Goal: Communication & Community: Answer question/provide support

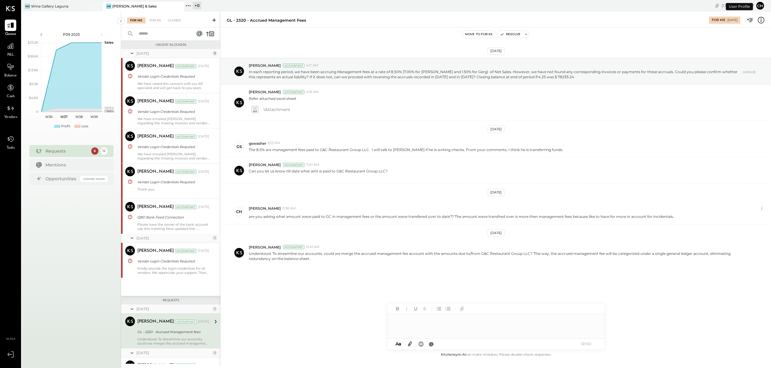
scroll to position [129, 0]
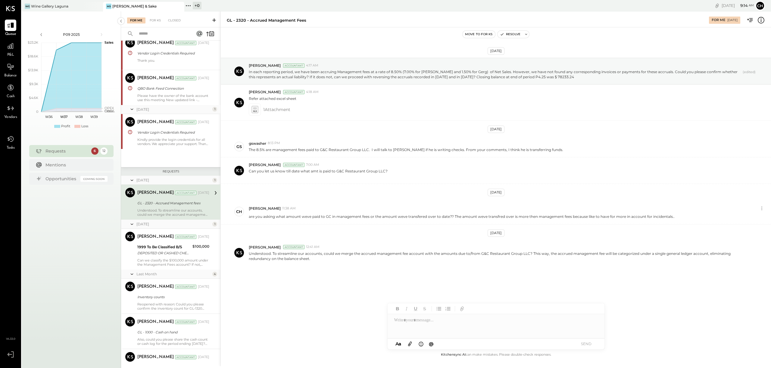
click at [131, 7] on div "Miki Sushi & Sake" at bounding box center [134, 6] width 44 height 5
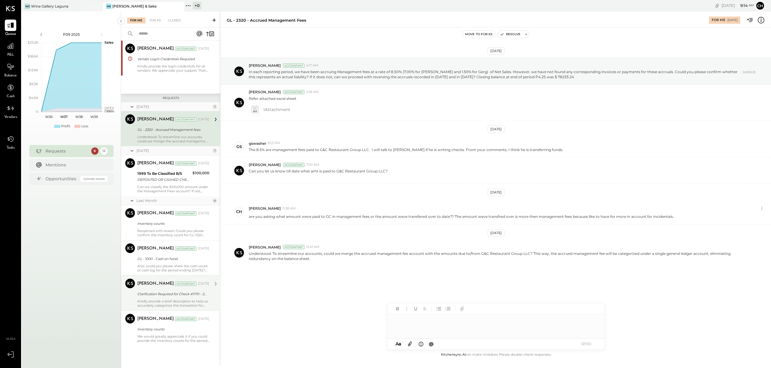
click at [182, 295] on div "Clarification Required for Check #1170 – 2nd QTR Management" at bounding box center [172, 294] width 70 height 6
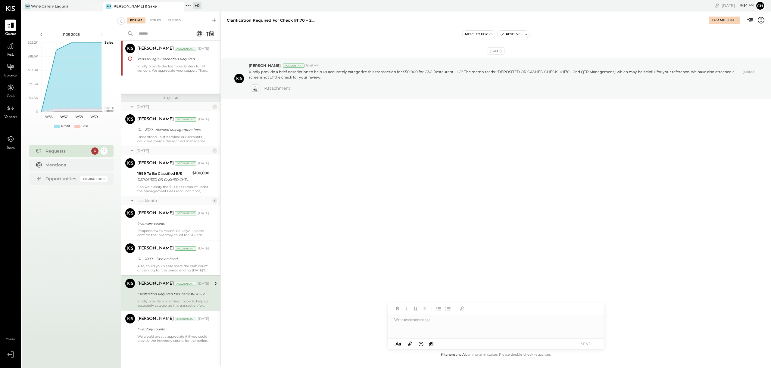
click at [198, 291] on div "Clarification Required for Check #1170 – 2nd QTR Management" at bounding box center [172, 293] width 70 height 7
click at [258, 86] on icon at bounding box center [255, 88] width 6 height 7
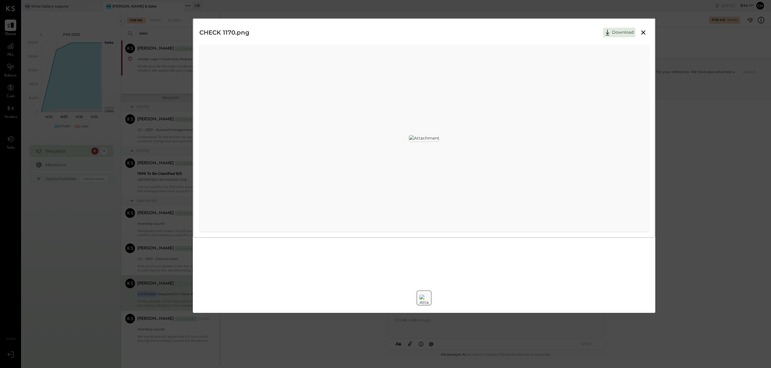
click at [646, 32] on icon at bounding box center [642, 32] width 7 height 7
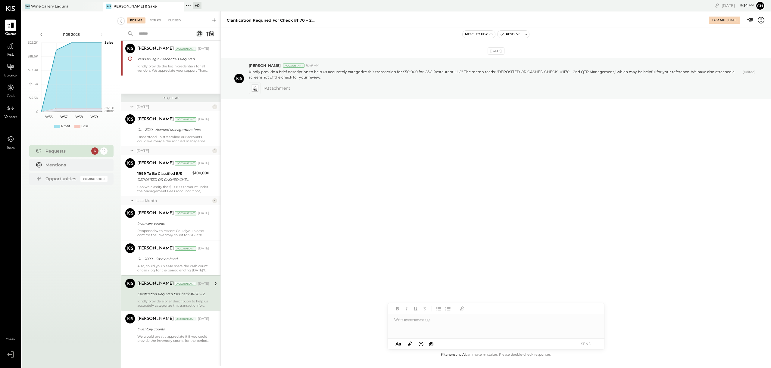
click at [459, 320] on div at bounding box center [495, 326] width 217 height 24
click at [585, 345] on button "SEND" at bounding box center [586, 344] width 24 height 8
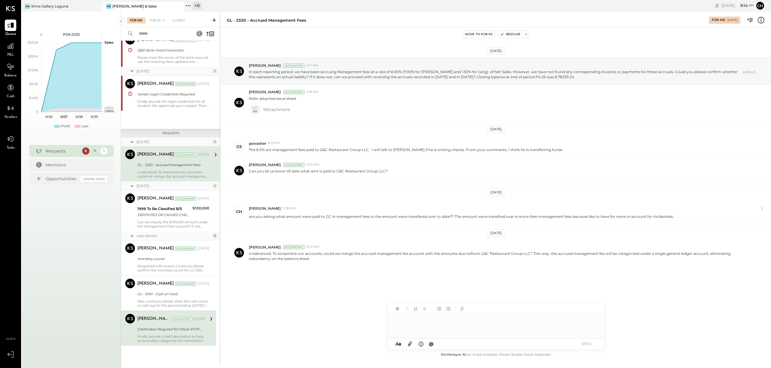
scroll to position [167, 0]
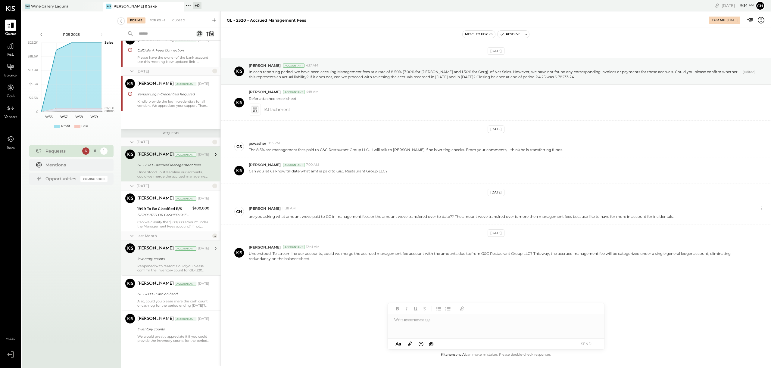
click at [168, 264] on div "Sarang Khandhar Accountant Aug 07, 2025 Inventory counts Reopened with reason: …" at bounding box center [173, 258] width 72 height 29
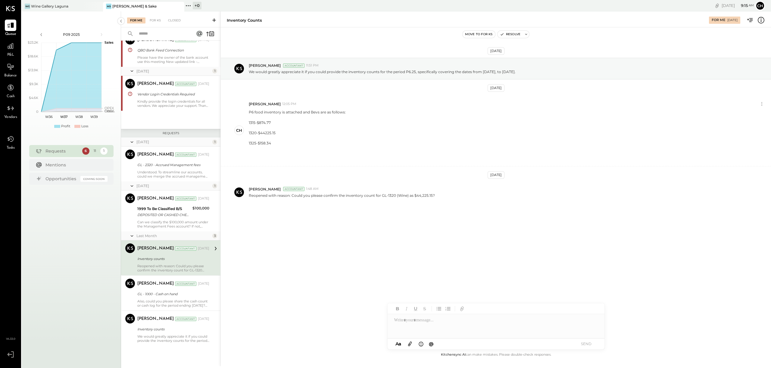
click at [428, 323] on div at bounding box center [495, 326] width 217 height 24
click at [587, 343] on button "SEND" at bounding box center [586, 344] width 24 height 8
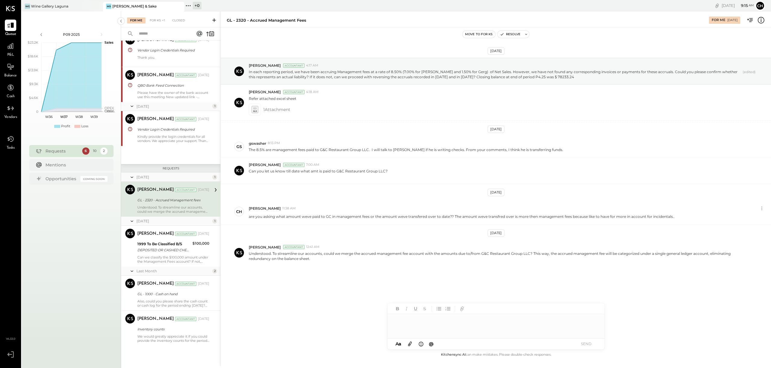
scroll to position [129, 0]
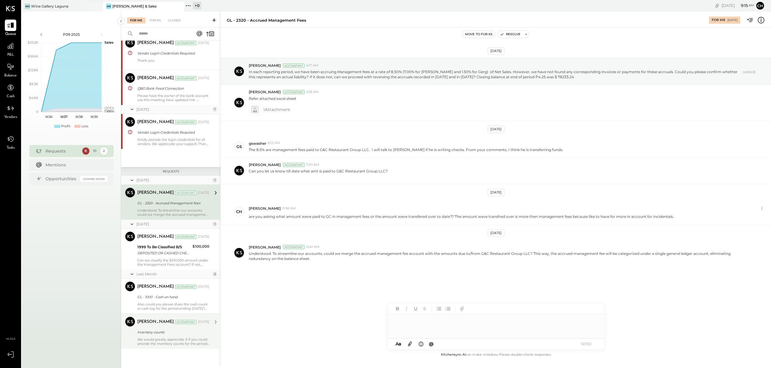
click at [176, 329] on div "Inventory counts" at bounding box center [172, 332] width 70 height 7
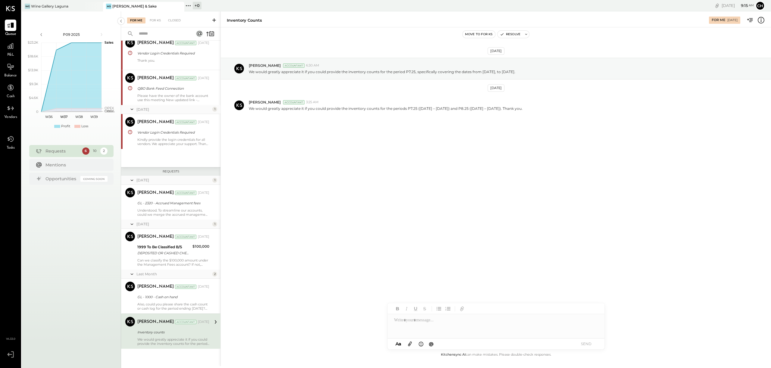
click at [429, 319] on div at bounding box center [495, 326] width 217 height 24
click at [593, 346] on button "SEND" at bounding box center [586, 344] width 24 height 8
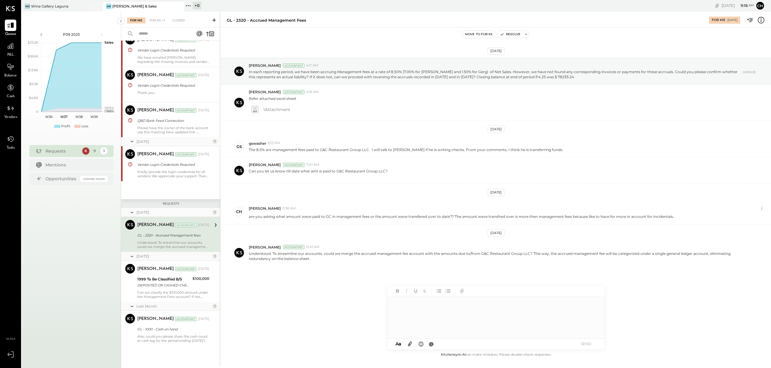
scroll to position [97, 0]
click at [95, 151] on div "9" at bounding box center [95, 151] width 8 height 8
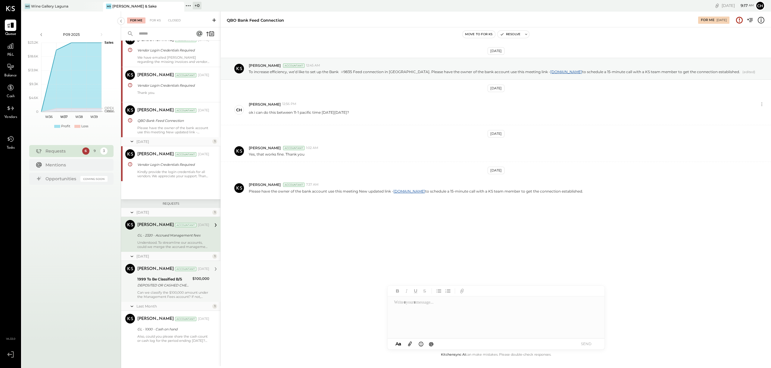
click at [186, 288] on div "DEPOSITED OR CASHED CHECK # 1149_ Management Bonus" at bounding box center [163, 285] width 53 height 6
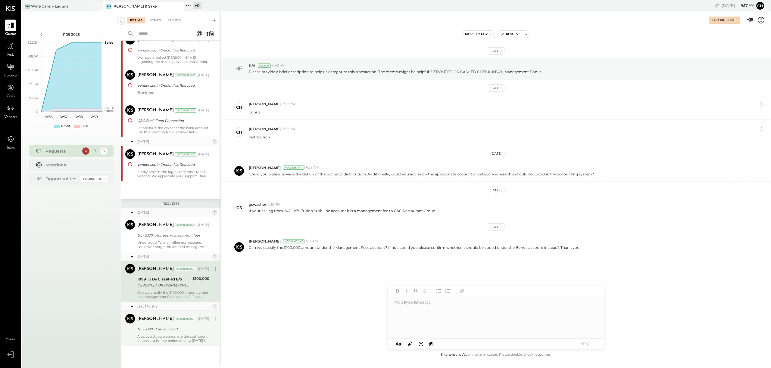
click at [181, 331] on div "GL - 1000 - Cash on hand" at bounding box center [172, 329] width 70 height 6
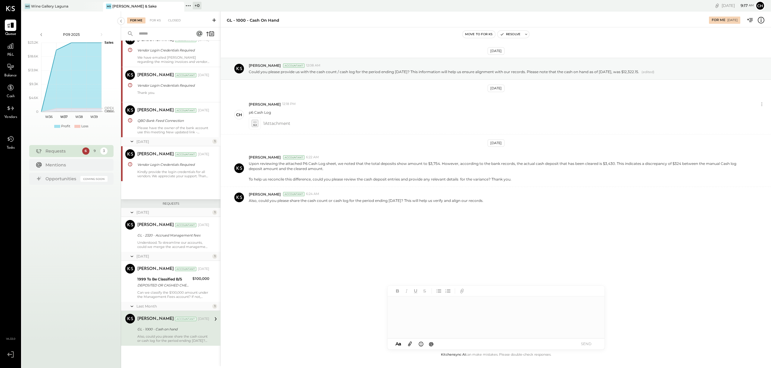
click at [420, 305] on div at bounding box center [493, 318] width 212 height 42
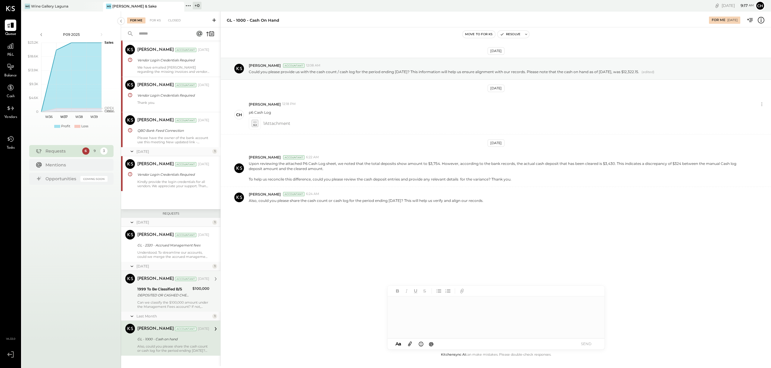
scroll to position [97, 0]
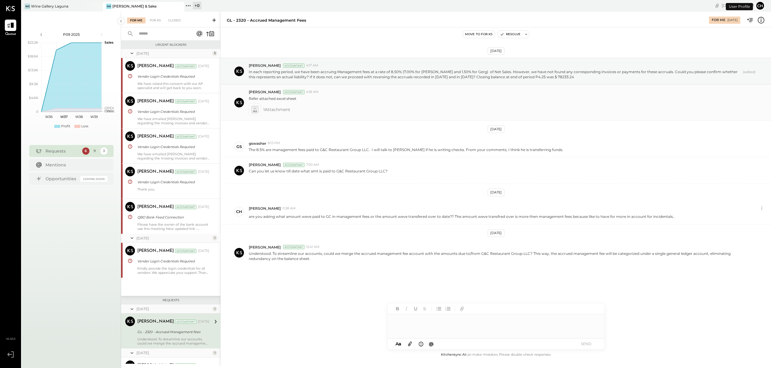
scroll to position [97, 0]
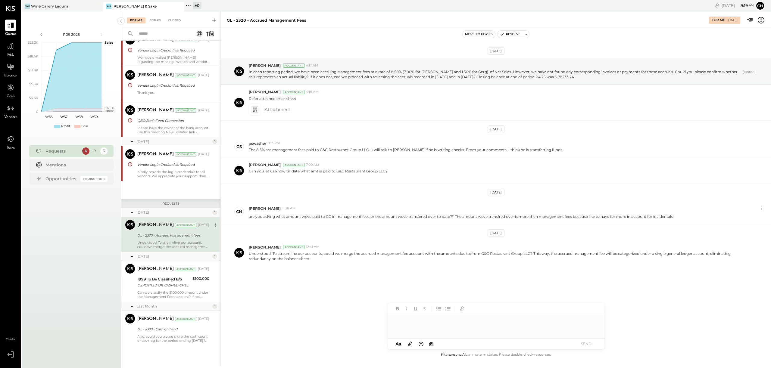
click at [133, 215] on icon at bounding box center [132, 212] width 6 height 15
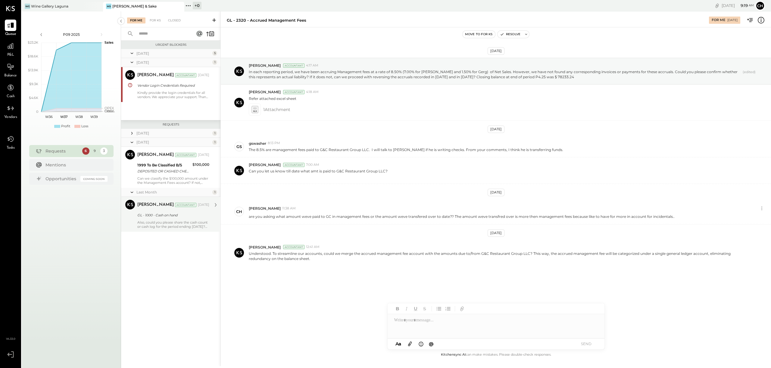
scroll to position [0, 0]
click at [132, 142] on icon at bounding box center [132, 142] width 6 height 15
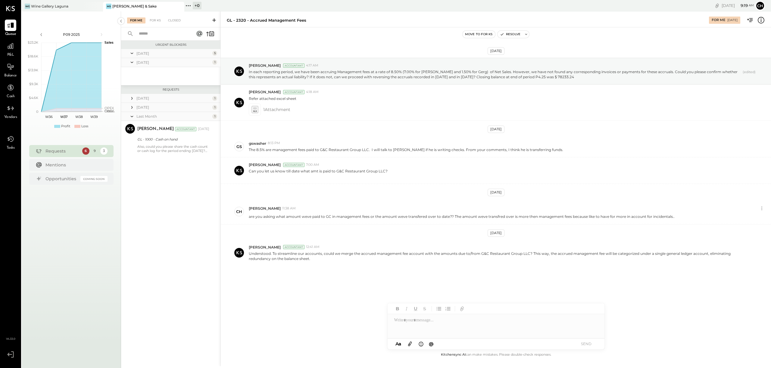
click at [133, 117] on icon at bounding box center [132, 116] width 6 height 15
click at [133, 117] on icon at bounding box center [132, 116] width 6 height 6
click at [206, 116] on div "Last Month" at bounding box center [173, 116] width 74 height 5
click at [147, 108] on div "June 25" at bounding box center [173, 107] width 74 height 5
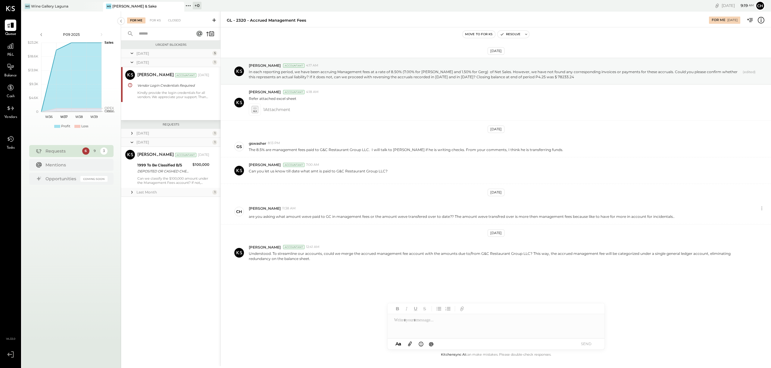
click at [131, 131] on icon at bounding box center [132, 133] width 6 height 6
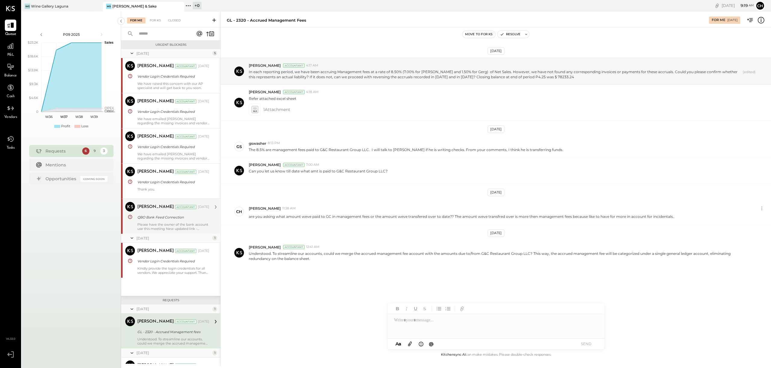
scroll to position [62, 0]
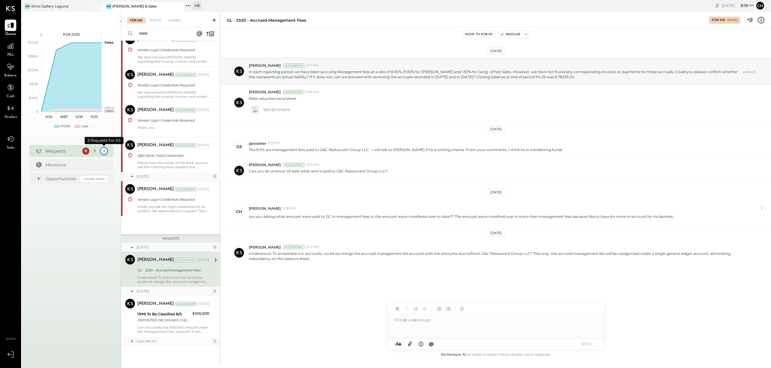
click at [104, 151] on div "3" at bounding box center [104, 151] width 8 height 8
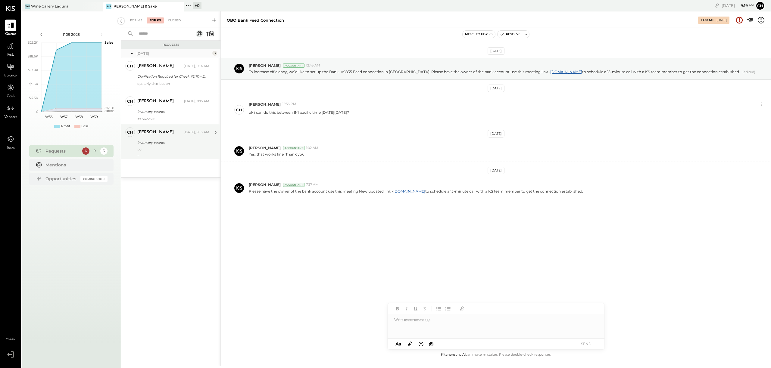
click at [170, 145] on div "Inventory counts" at bounding box center [172, 143] width 70 height 6
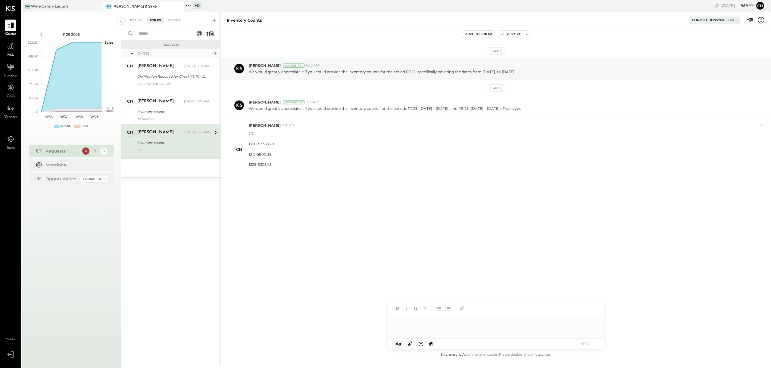
click at [405, 321] on div at bounding box center [495, 326] width 217 height 24
click at [409, 343] on icon at bounding box center [410, 344] width 4 height 5
drag, startPoint x: 590, startPoint y: 345, endPoint x: 499, endPoint y: 354, distance: 91.7
click at [432, 298] on div "*******" at bounding box center [495, 304] width 217 height 24
click at [592, 342] on button "SEND" at bounding box center [586, 344] width 24 height 8
